Goal: Task Accomplishment & Management: Complete application form

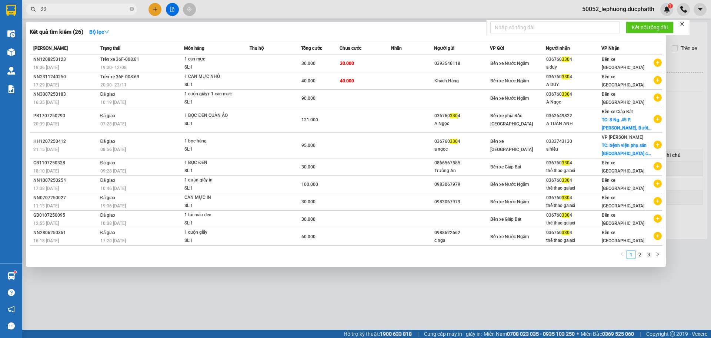
type input "3"
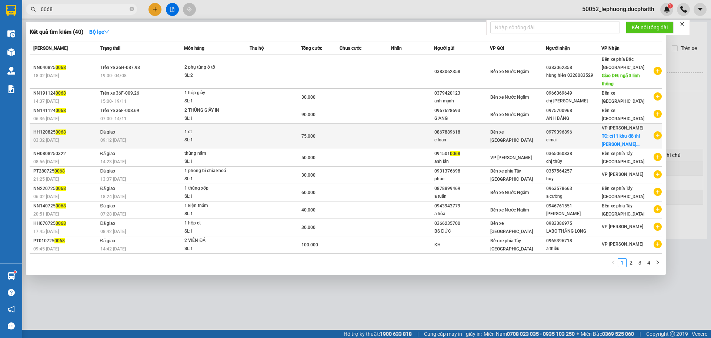
type input "0068"
click at [225, 134] on div "1 ct" at bounding box center [213, 132] width 56 height 8
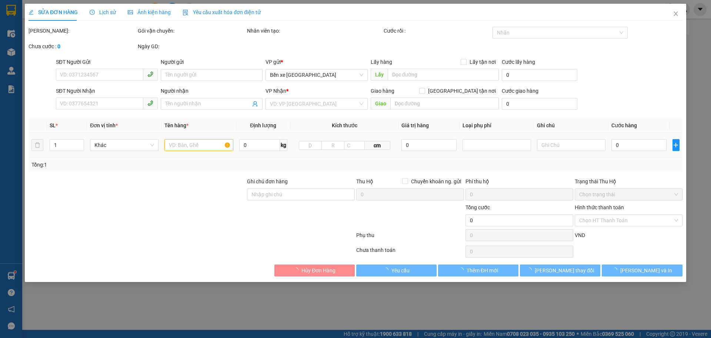
type input "0867889618"
type input "c loan"
type input "0979396896"
type input "c mai"
checkbox input "true"
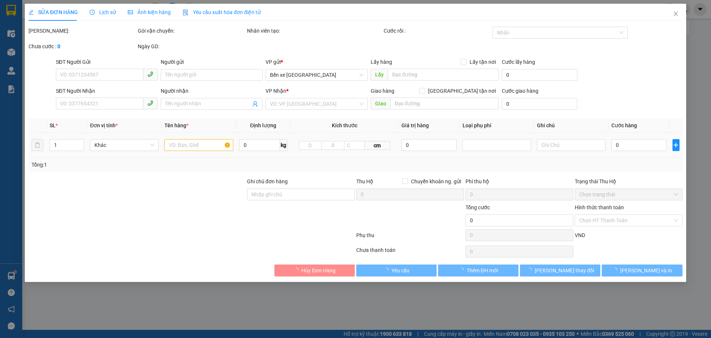
type input "ct11 khu đô thi [PERSON_NAME] hoàng mai"
type input "45.000"
type input "CK"
type input "75.000"
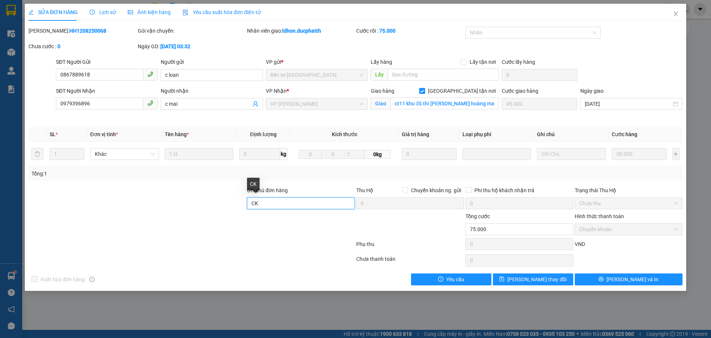
click at [301, 204] on input "CK" at bounding box center [301, 203] width 108 height 12
click at [282, 205] on input "CK" at bounding box center [301, 203] width 108 height 12
type input "CK 3h32 [DATE] vt cty [PERSON_NAME]"
click at [547, 276] on span "[PERSON_NAME] thay đổi" at bounding box center [537, 279] width 59 height 8
